Goal: Navigation & Orientation: Find specific page/section

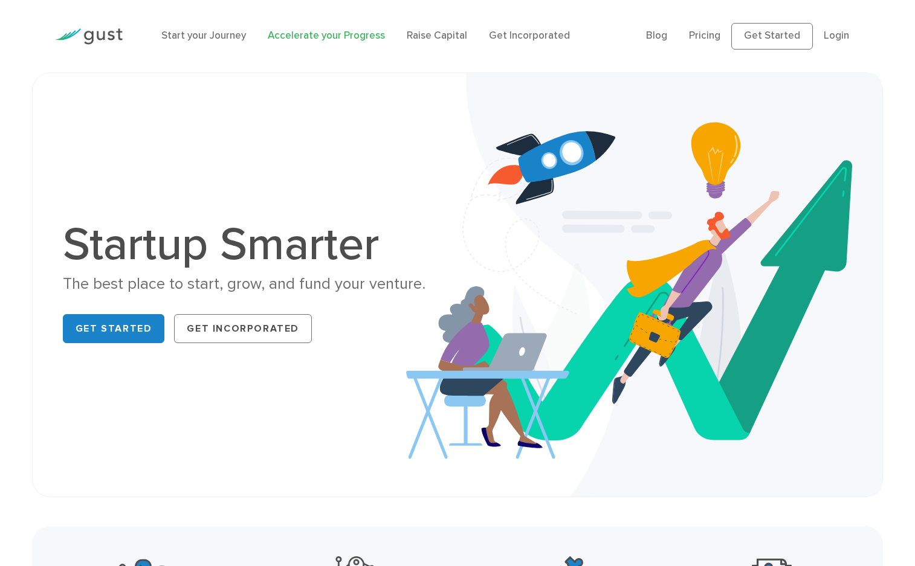
click at [310, 40] on link "Accelerate your Progress" at bounding box center [326, 36] width 117 height 12
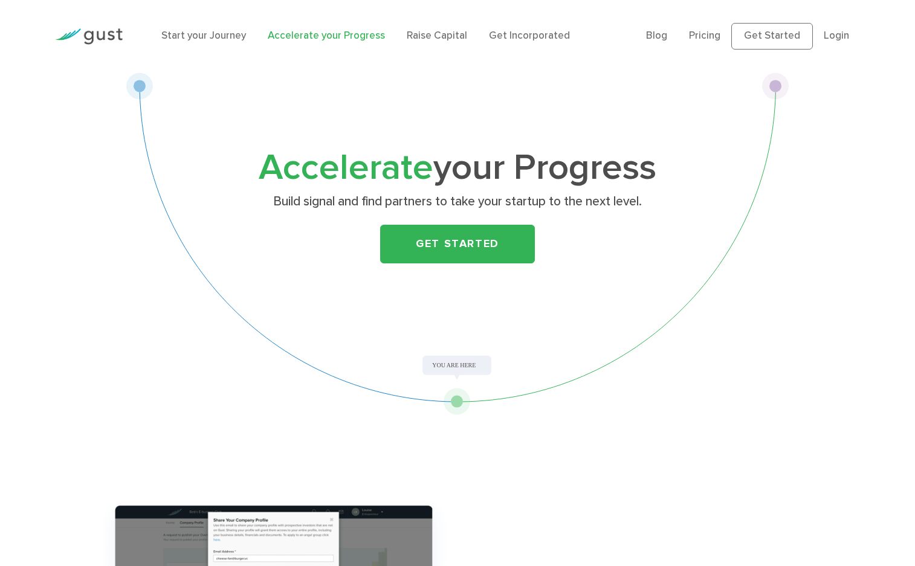
click at [107, 45] on div at bounding box center [89, 36] width 86 height 41
click at [106, 40] on img at bounding box center [89, 36] width 68 height 16
